Goal: Information Seeking & Learning: Find specific fact

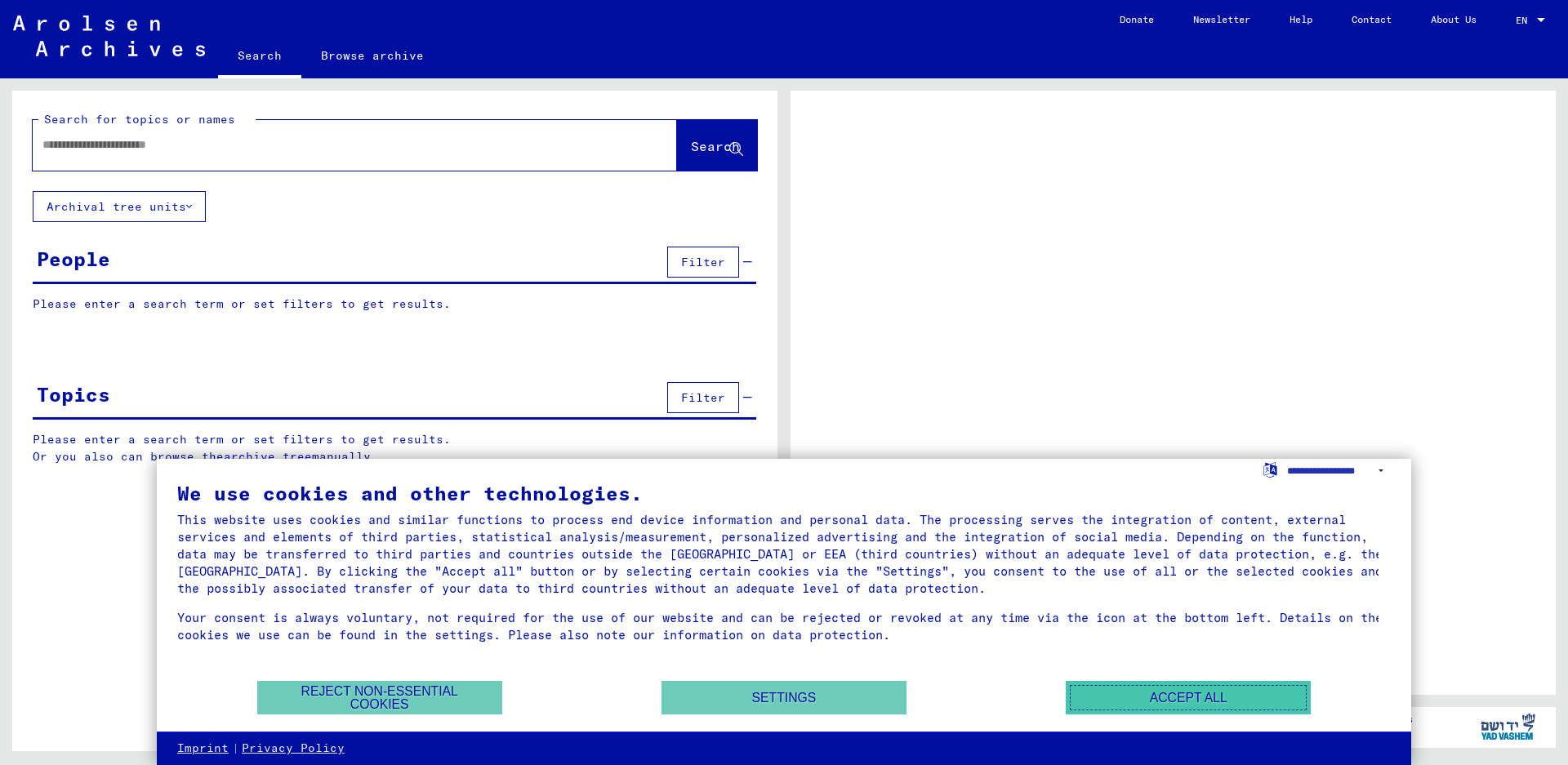
click at [1131, 692] on button "Accept all" at bounding box center [1189, 698] width 245 height 34
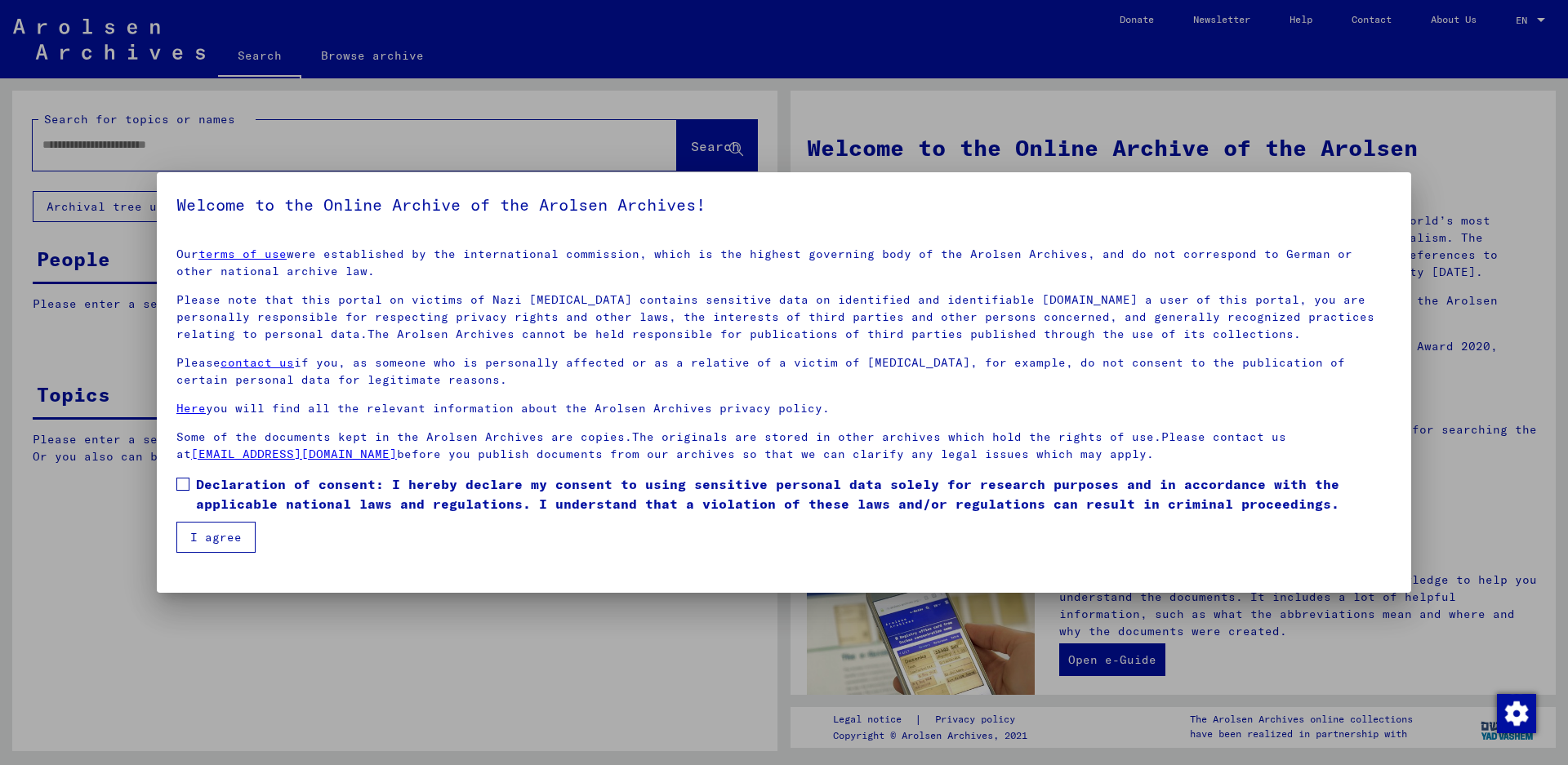
click at [949, 107] on div at bounding box center [784, 382] width 1568 height 765
click at [224, 532] on button "I agree" at bounding box center [216, 536] width 79 height 31
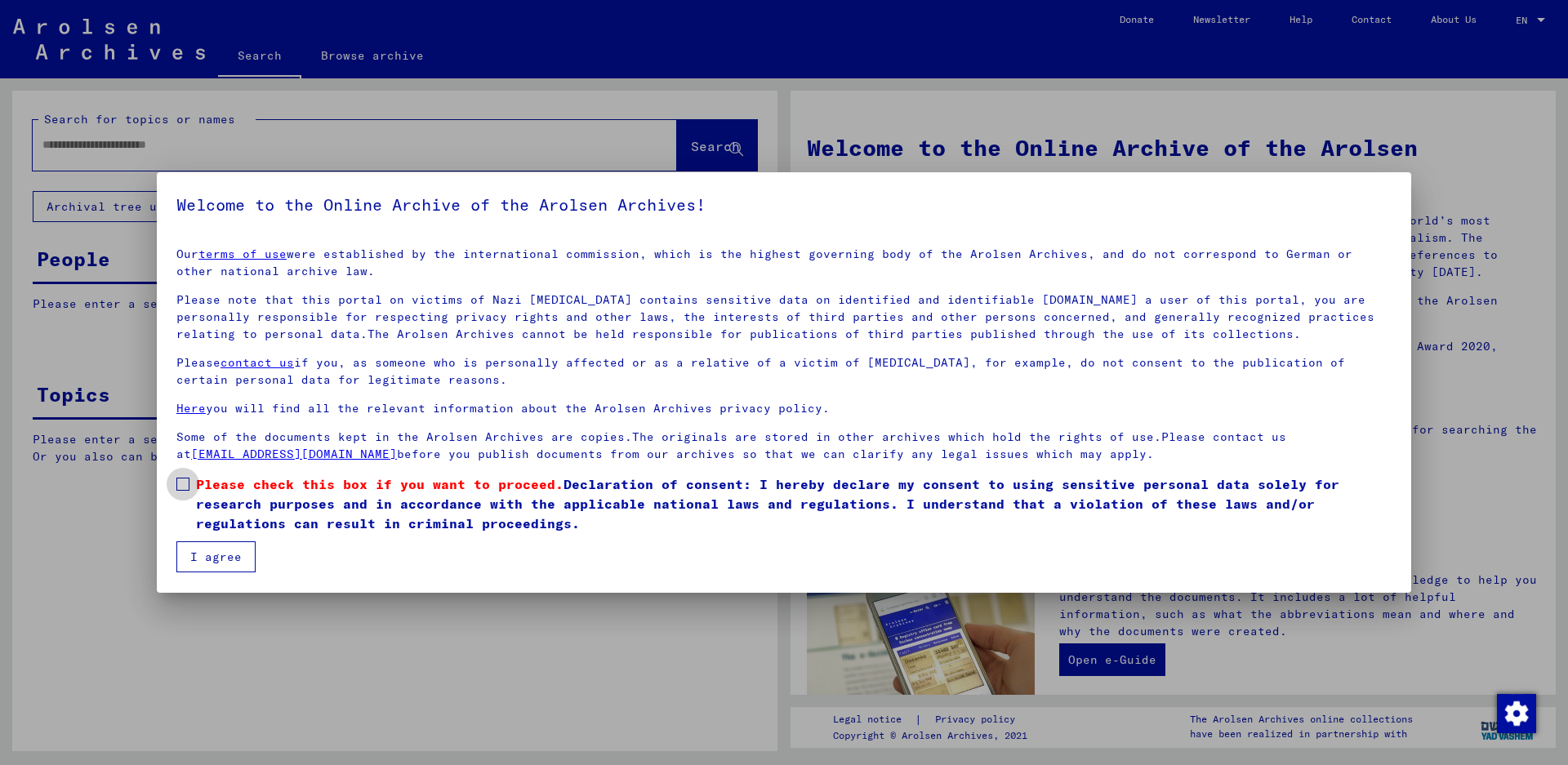
click at [180, 487] on span at bounding box center [183, 484] width 13 height 13
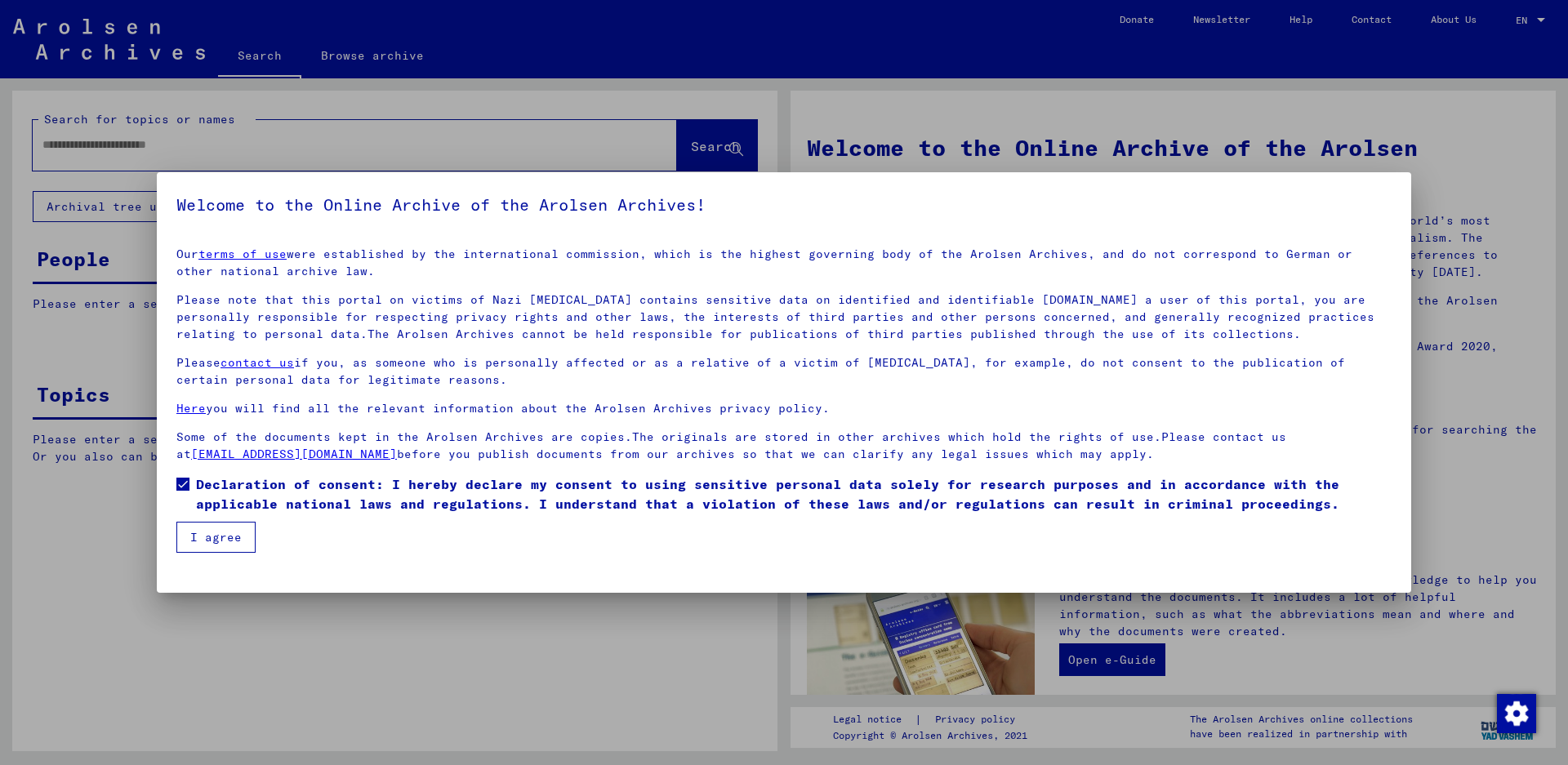
click at [203, 537] on button "I agree" at bounding box center [216, 536] width 79 height 31
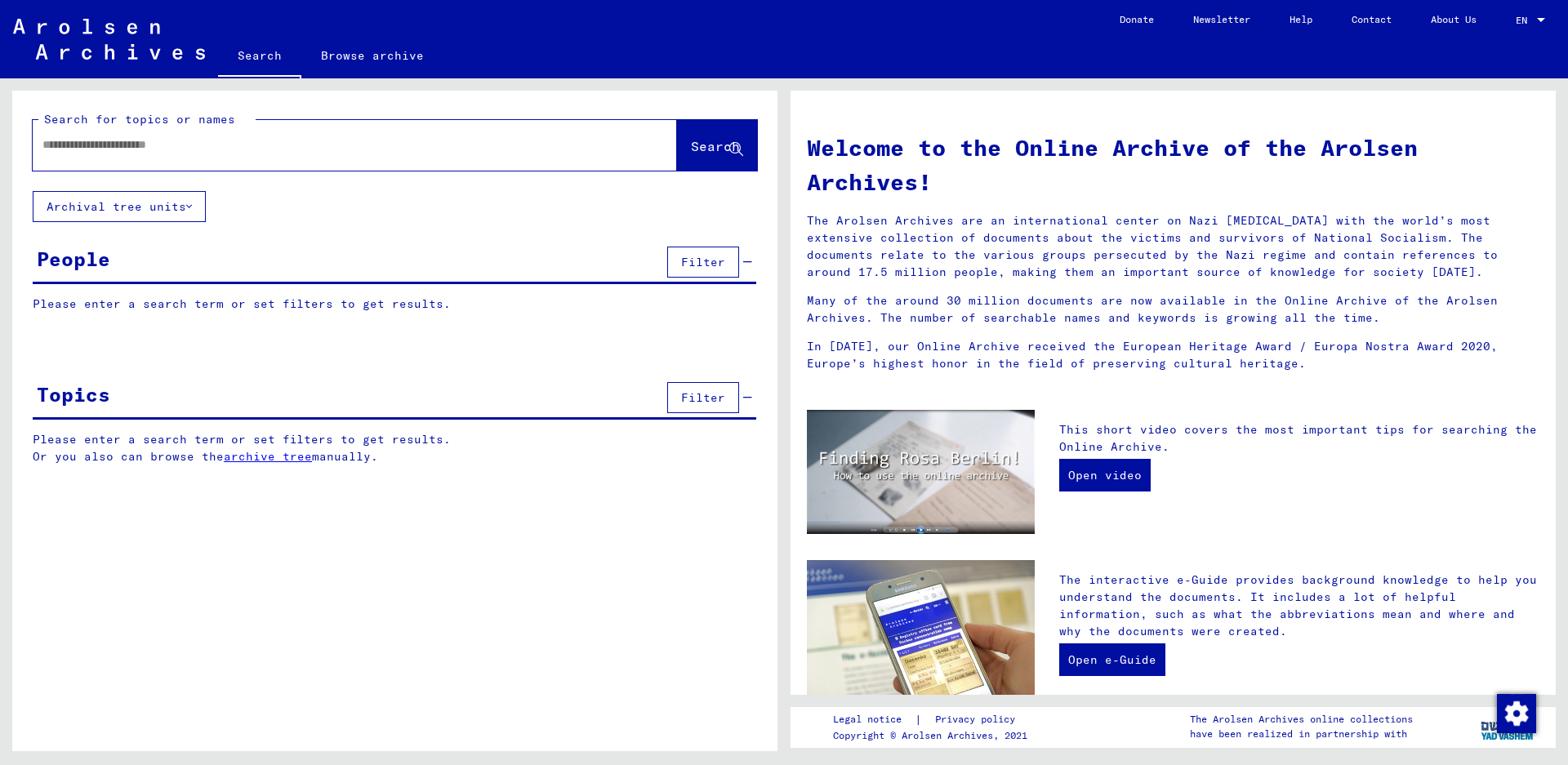
click at [126, 149] on input "text" at bounding box center [335, 145] width 586 height 17
type input "*******"
click at [699, 154] on span "Search" at bounding box center [716, 146] width 49 height 17
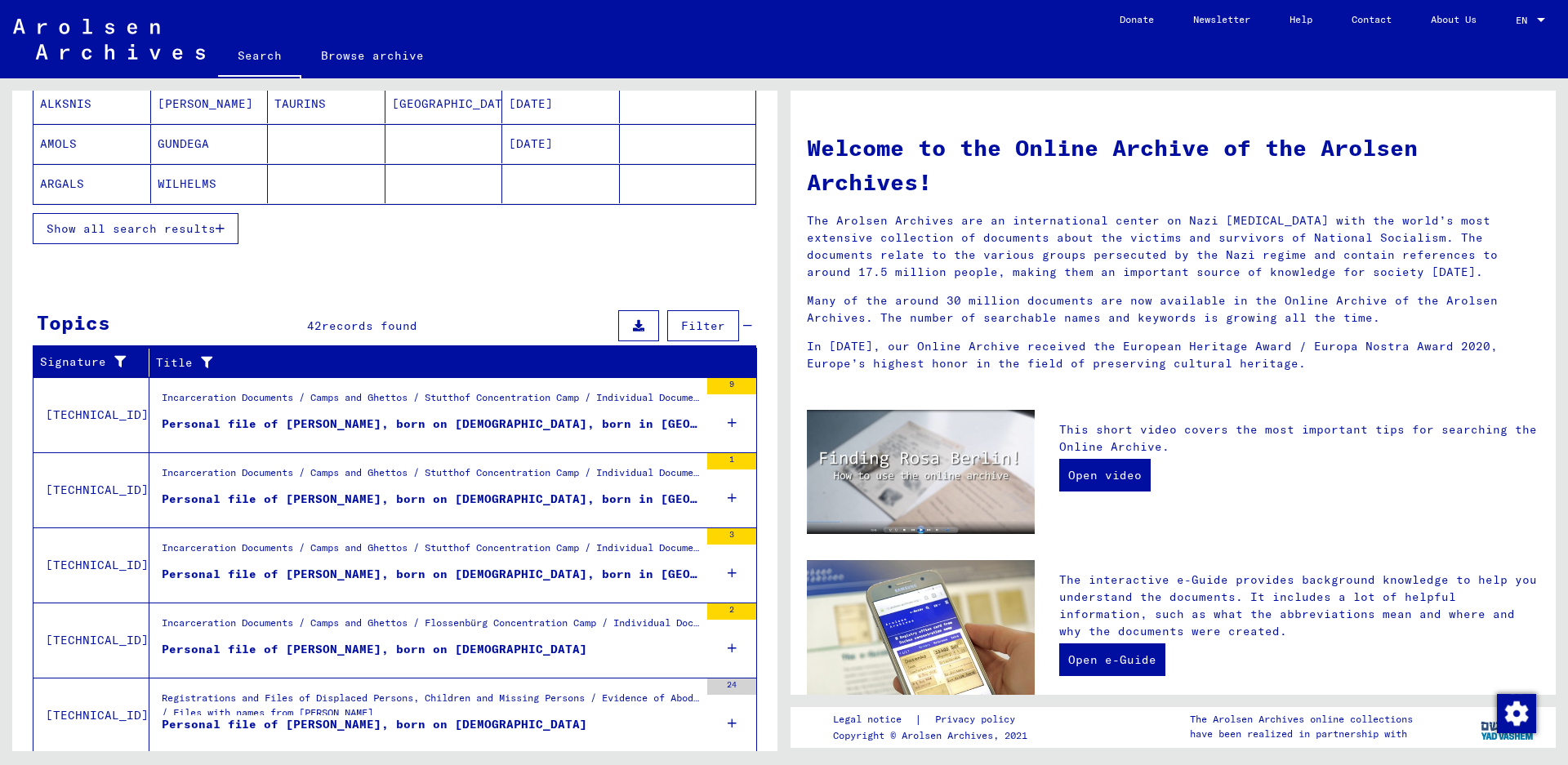
scroll to position [383, 0]
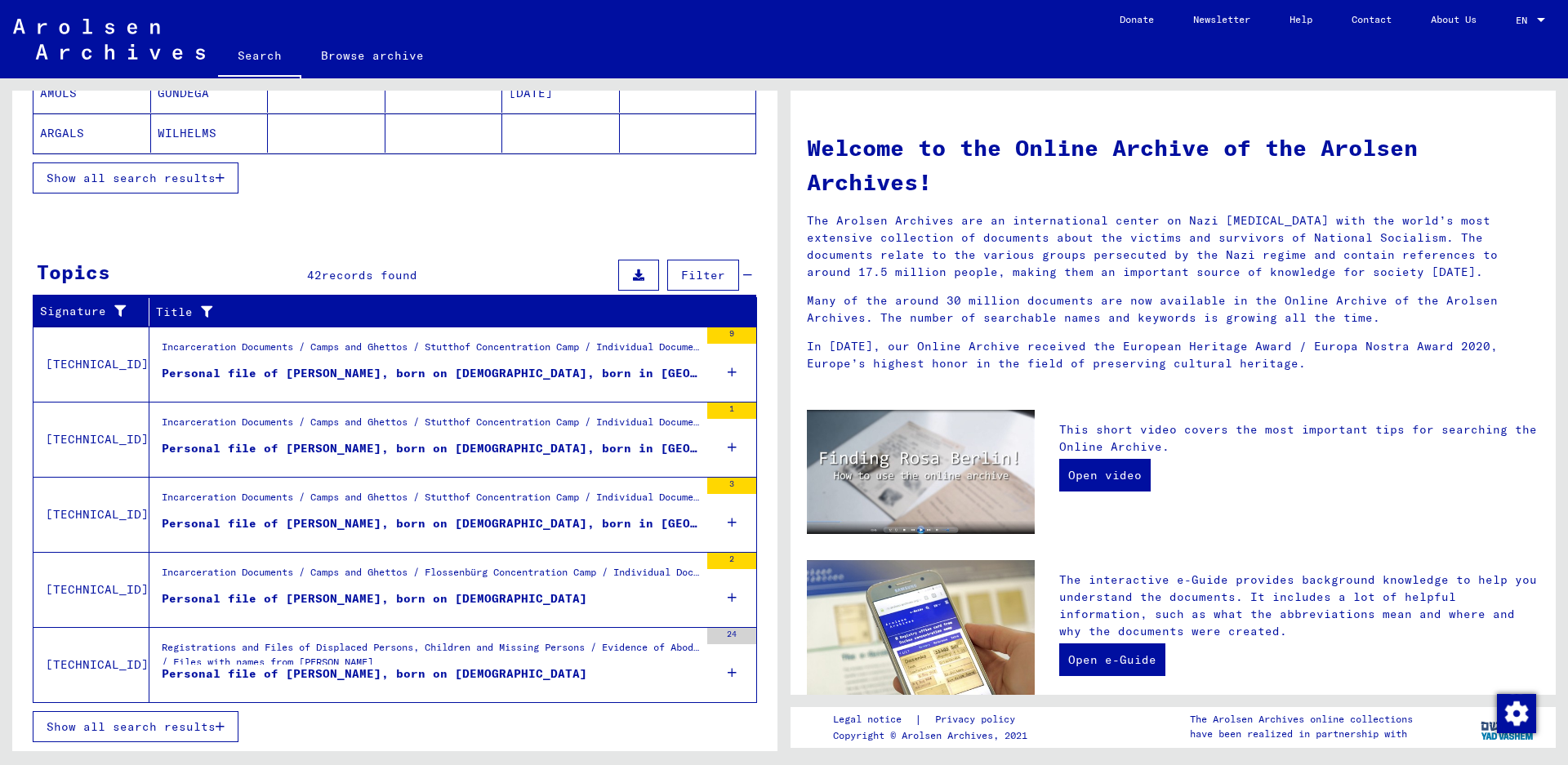
click at [161, 185] on span "Show all search results" at bounding box center [131, 177] width 169 height 15
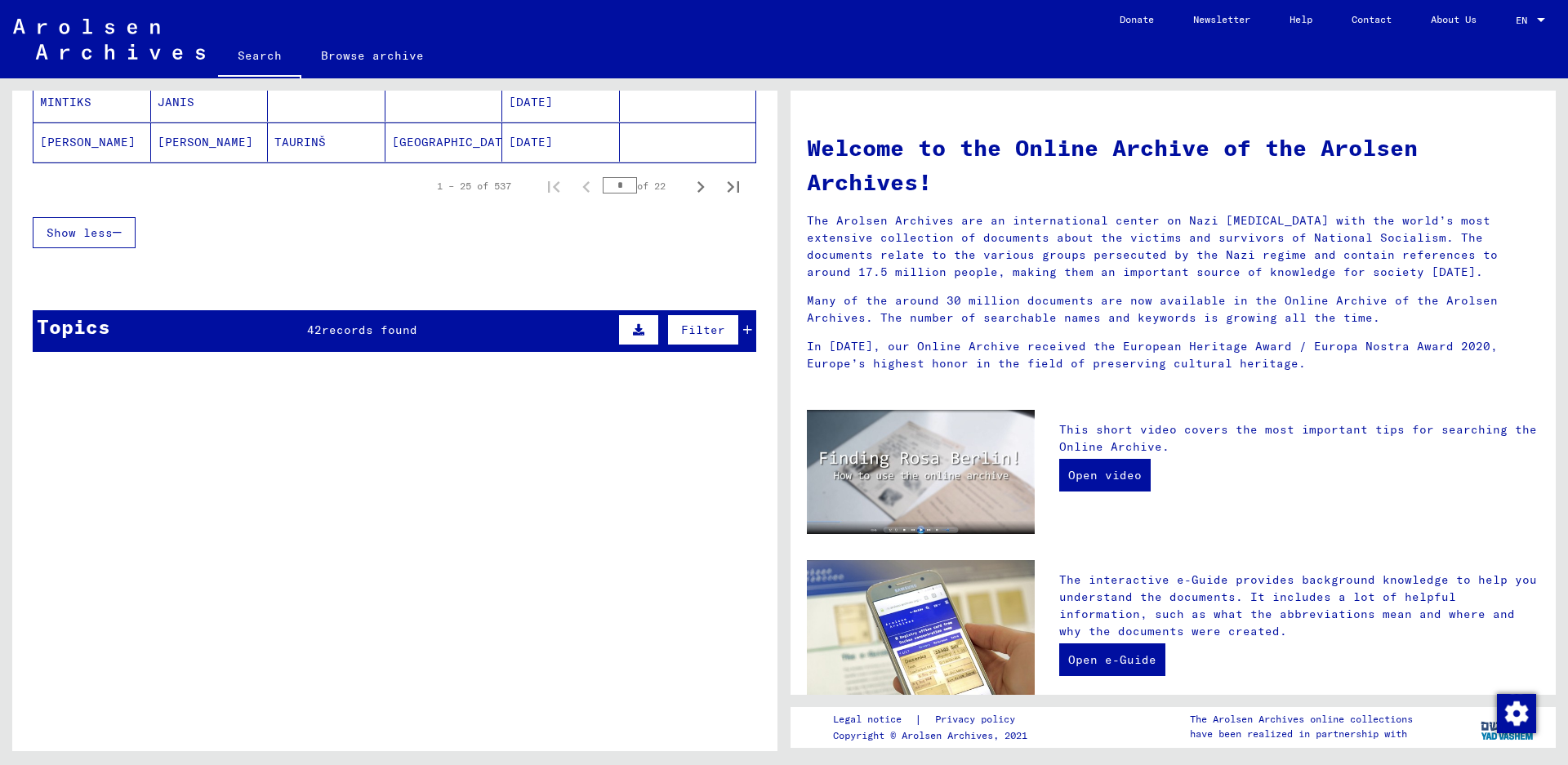
scroll to position [1216, 0]
